Goal: Register for event/course

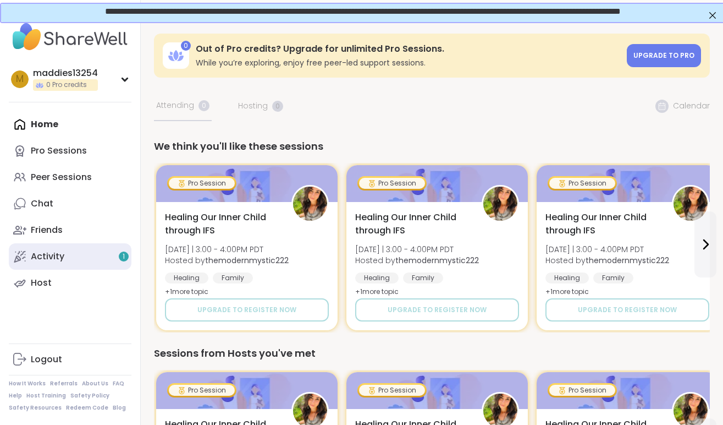
click at [108, 262] on link "Activity 1" at bounding box center [70, 256] width 123 height 26
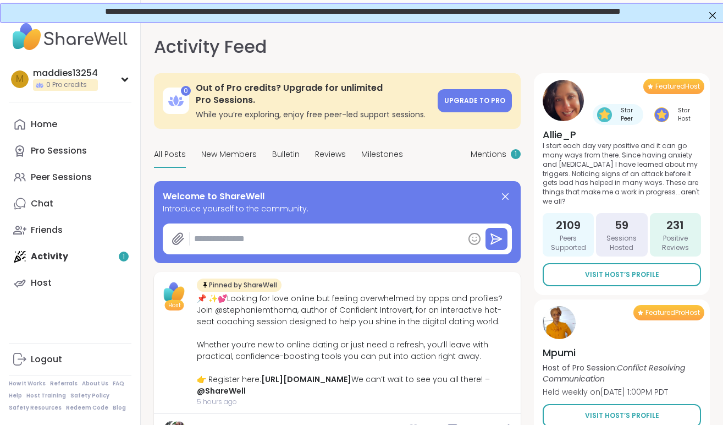
type textarea "*"
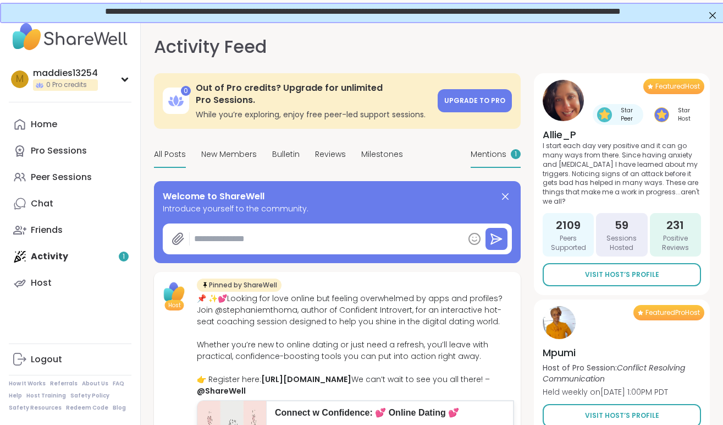
click at [486, 157] on span "Mentions" at bounding box center [489, 154] width 36 height 12
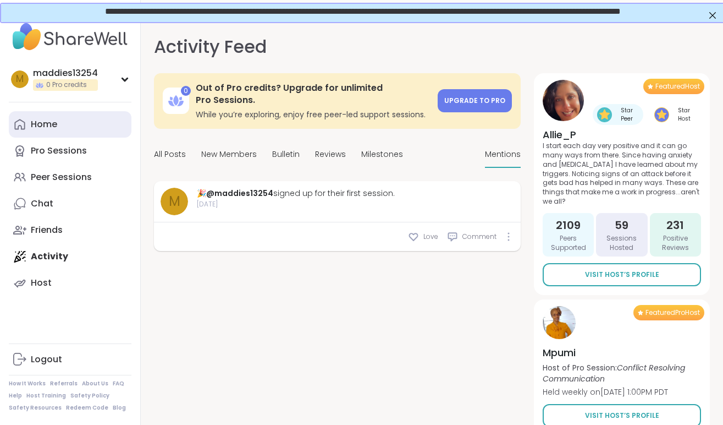
click at [32, 120] on div "Home" at bounding box center [44, 124] width 26 height 12
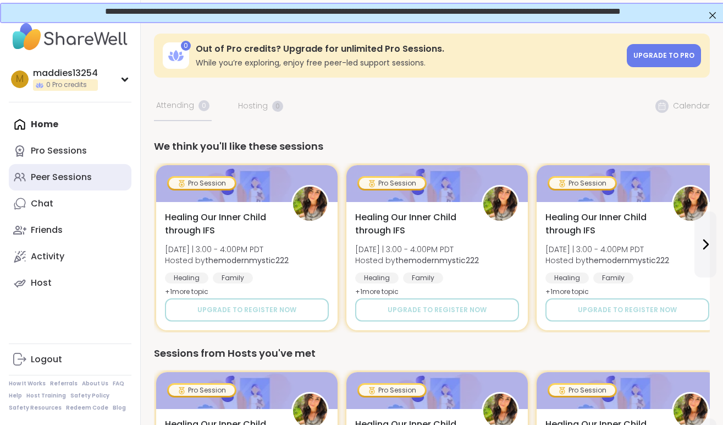
click at [58, 180] on div "Peer Sessions" at bounding box center [61, 177] width 61 height 12
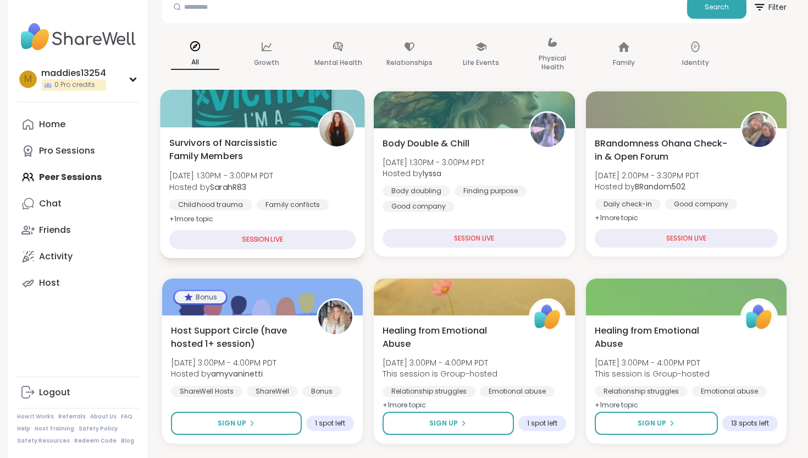
scroll to position [88, 0]
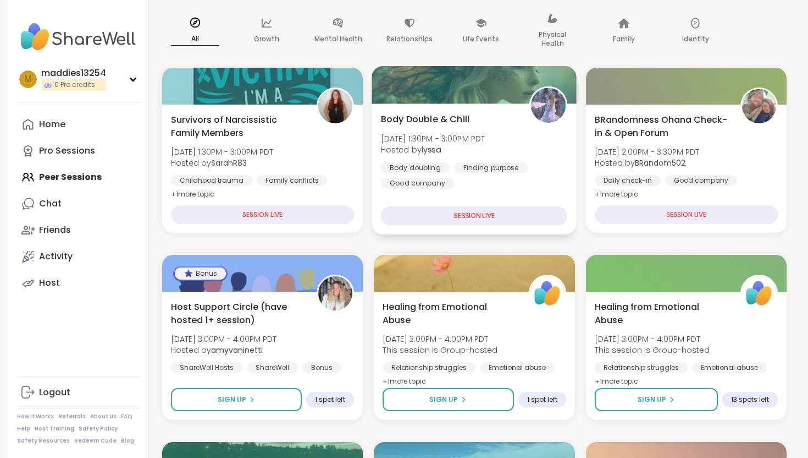
click at [410, 99] on div at bounding box center [474, 84] width 205 height 37
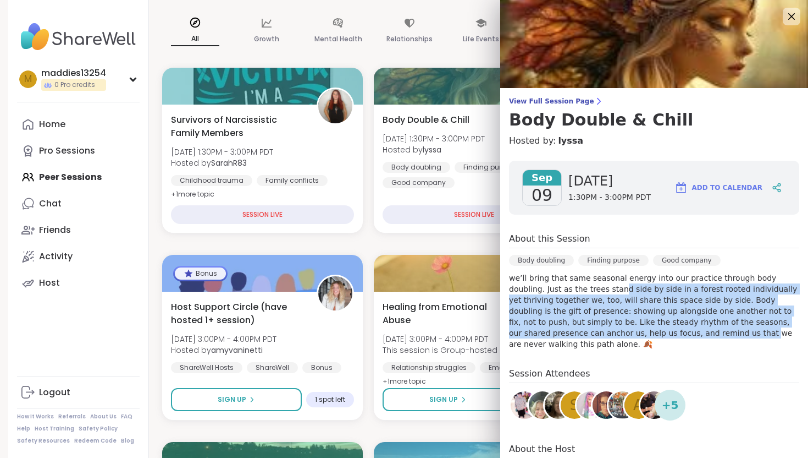
drag, startPoint x: 585, startPoint y: 285, endPoint x: 632, endPoint y: 332, distance: 66.5
click at [632, 332] on p "we’ll bring that same seasonal energy into our practice through body doubling. …" at bounding box center [654, 310] width 290 height 77
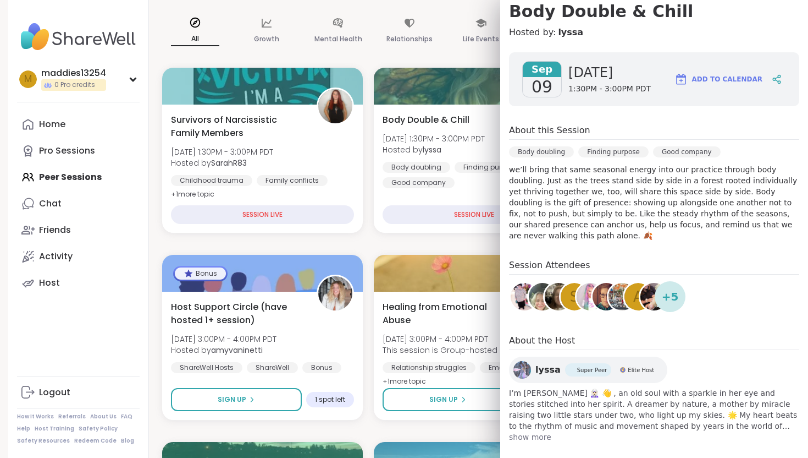
scroll to position [0, 0]
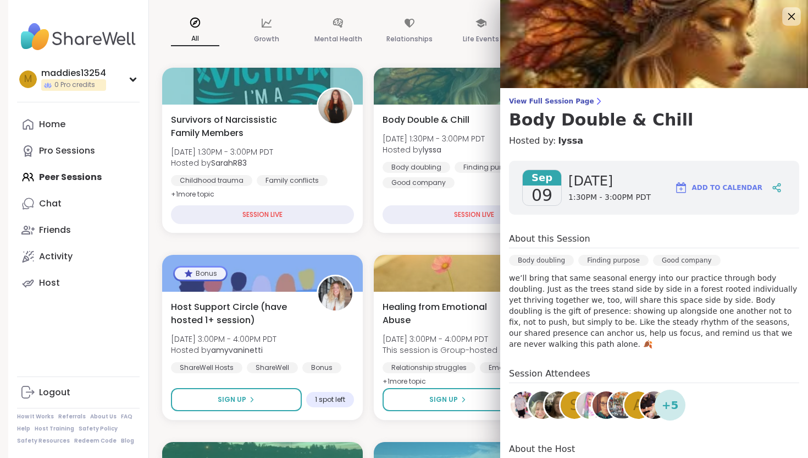
click at [723, 14] on icon at bounding box center [792, 16] width 14 height 14
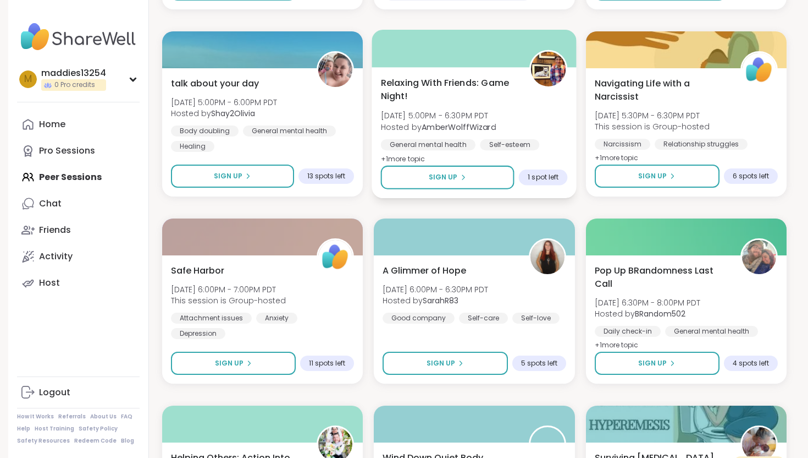
scroll to position [1059, 0]
